Goal: Register for event/course

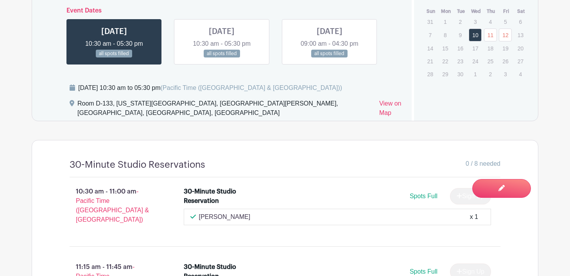
scroll to position [538, 0]
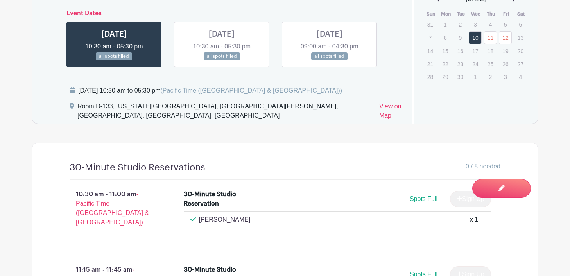
click at [222, 61] on link at bounding box center [222, 61] width 0 height 0
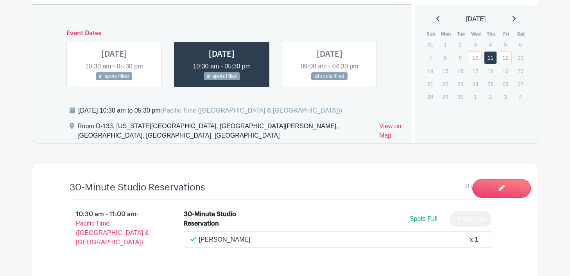
scroll to position [509, 0]
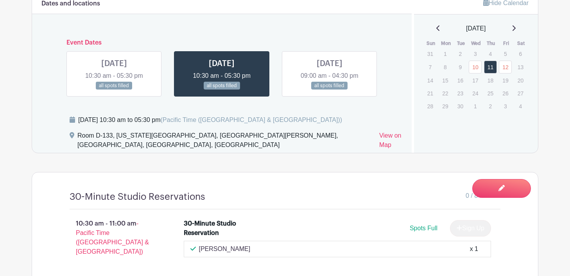
click at [329, 90] on link at bounding box center [329, 90] width 0 height 0
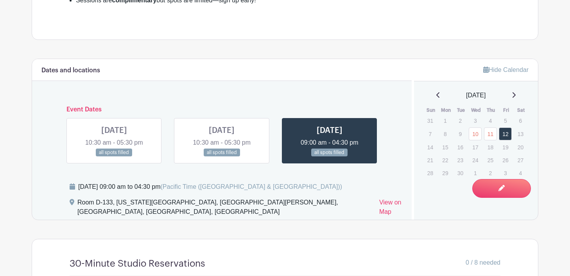
scroll to position [437, 0]
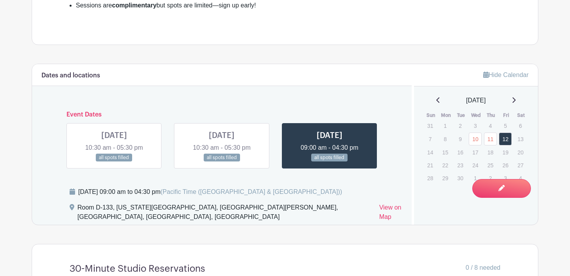
click at [114, 162] on link at bounding box center [114, 162] width 0 height 0
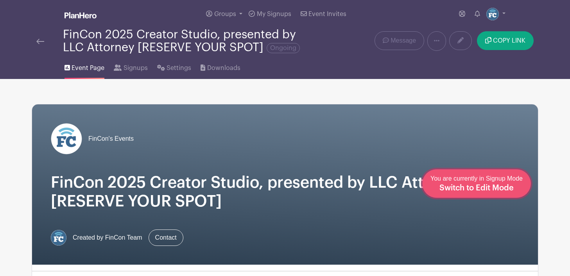
click at [502, 191] on span "Switch to Edit Mode" at bounding box center [476, 188] width 74 height 8
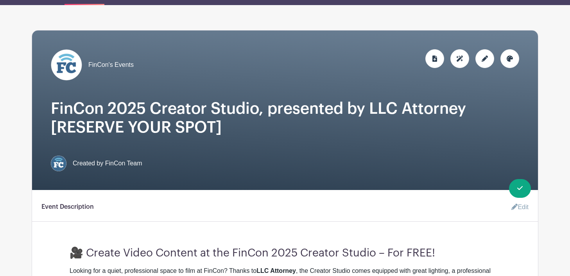
scroll to position [7, 0]
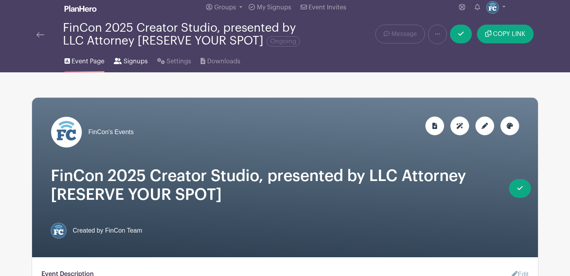
click at [135, 64] on span "Signups" at bounding box center [135, 61] width 24 height 9
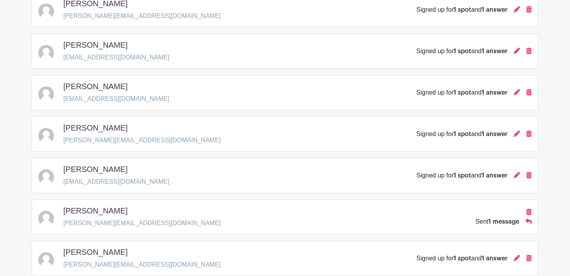
scroll to position [900, 0]
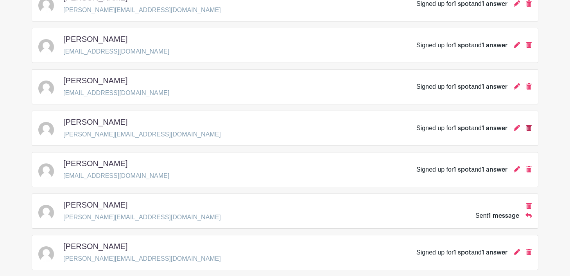
click at [528, 128] on icon at bounding box center [528, 128] width 5 height 6
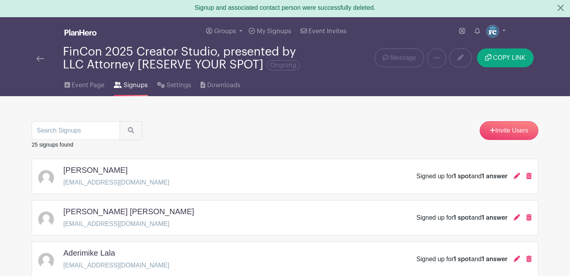
scroll to position [0, 0]
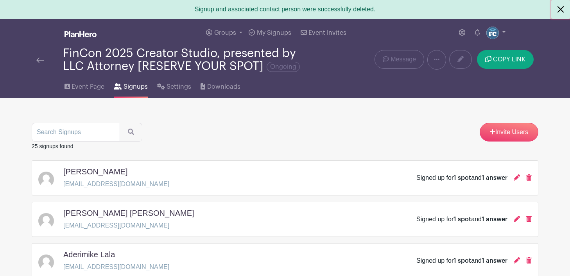
click at [559, 10] on button "Close" at bounding box center [560, 9] width 19 height 19
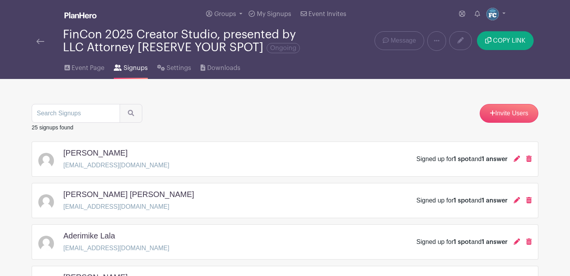
click at [38, 41] on img at bounding box center [40, 41] width 8 height 5
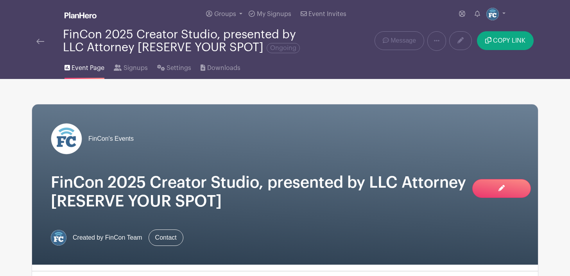
click at [39, 43] on img at bounding box center [40, 41] width 8 height 5
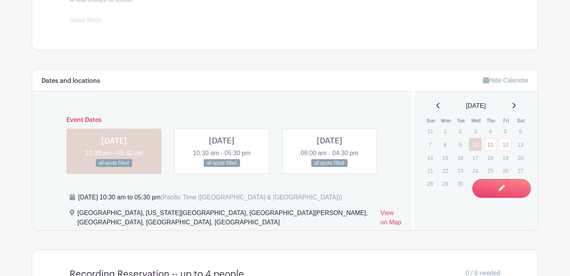
scroll to position [433, 0]
click at [222, 167] on link at bounding box center [222, 167] width 0 height 0
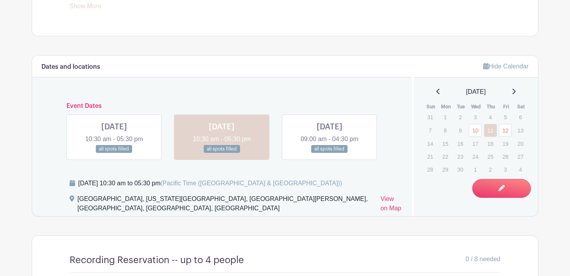
scroll to position [442, 0]
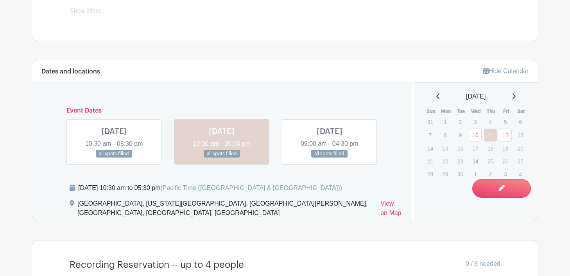
click at [114, 158] on link at bounding box center [114, 158] width 0 height 0
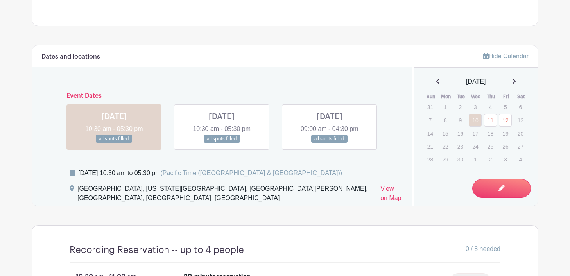
scroll to position [434, 0]
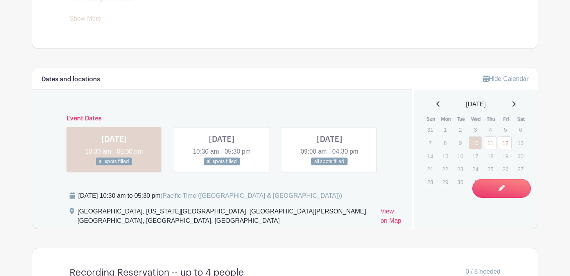
click at [329, 166] on link at bounding box center [329, 166] width 0 height 0
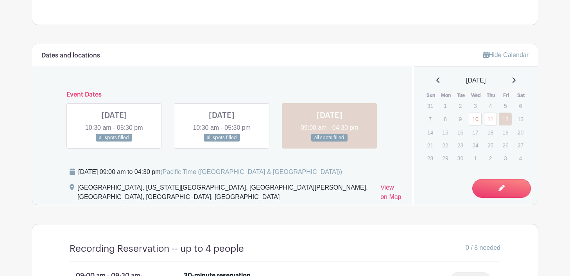
scroll to position [423, 0]
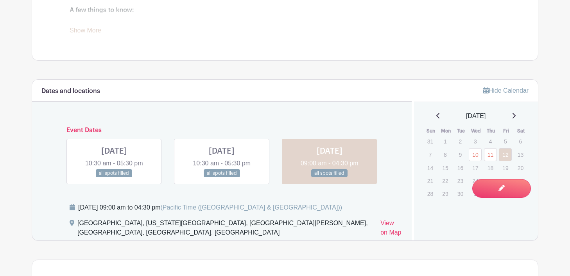
click at [222, 177] on link at bounding box center [222, 177] width 0 height 0
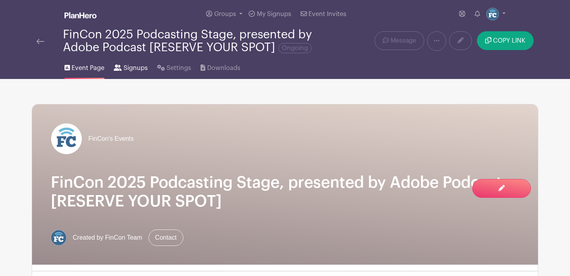
click at [133, 70] on span "Signups" at bounding box center [135, 67] width 24 height 9
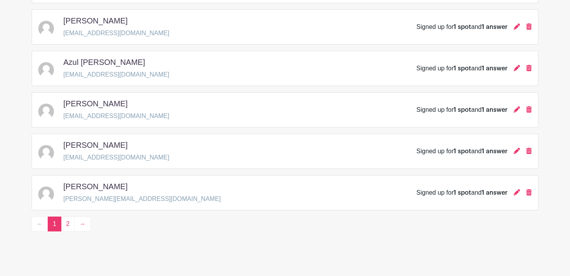
scroll to position [1172, 0]
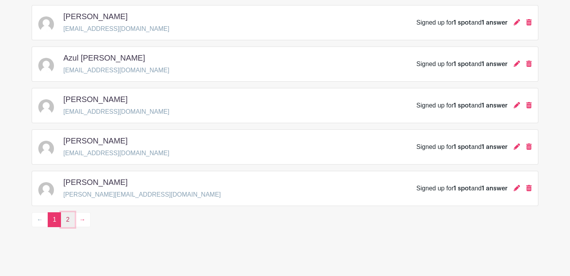
click at [69, 222] on link "2" at bounding box center [68, 219] width 14 height 15
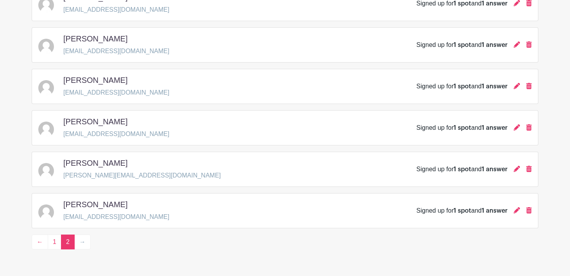
scroll to position [592, 0]
